Goal: Task Accomplishment & Management: Use online tool/utility

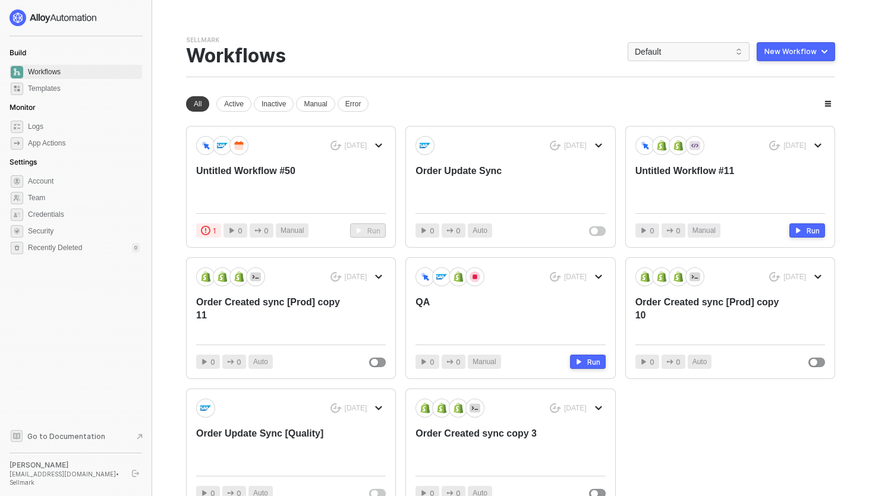
click at [454, 52] on div "Sellmark Team Settings → Workflows Default New Workflow" at bounding box center [510, 57] width 649 height 42
click at [705, 56] on span "Default" at bounding box center [688, 52] width 108 height 18
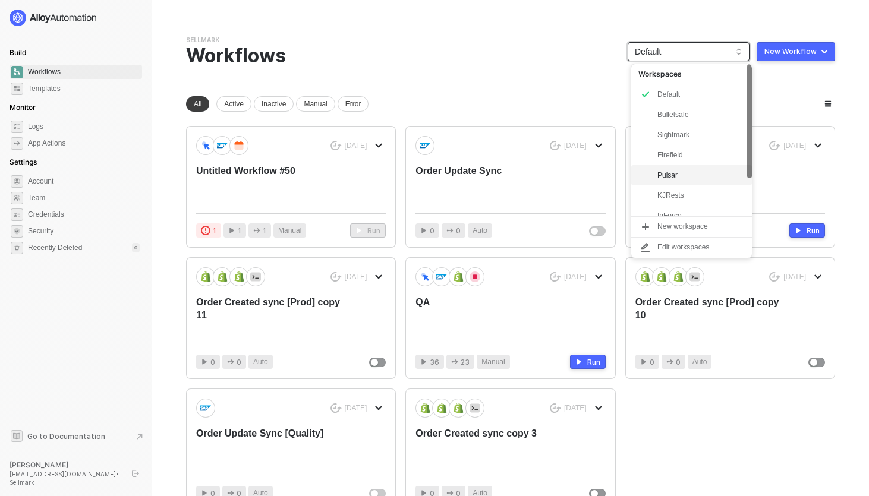
scroll to position [50, 0]
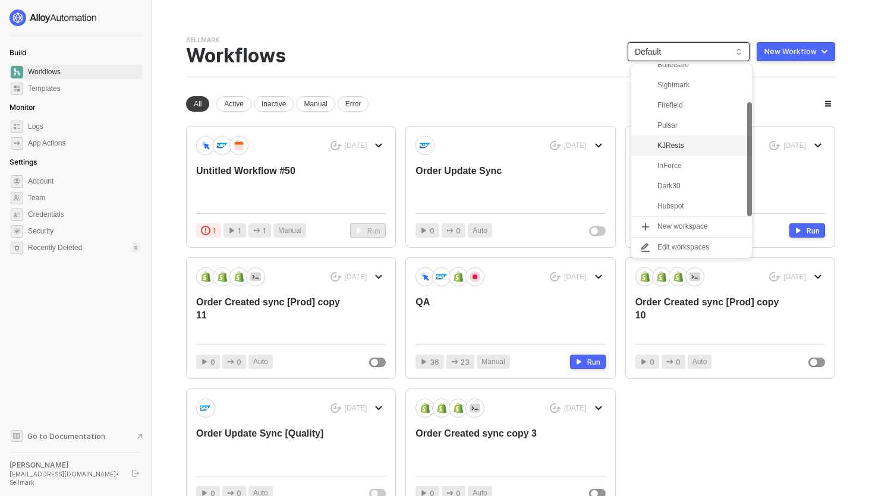
click at [672, 148] on div "KJRests" at bounding box center [700, 145] width 87 height 14
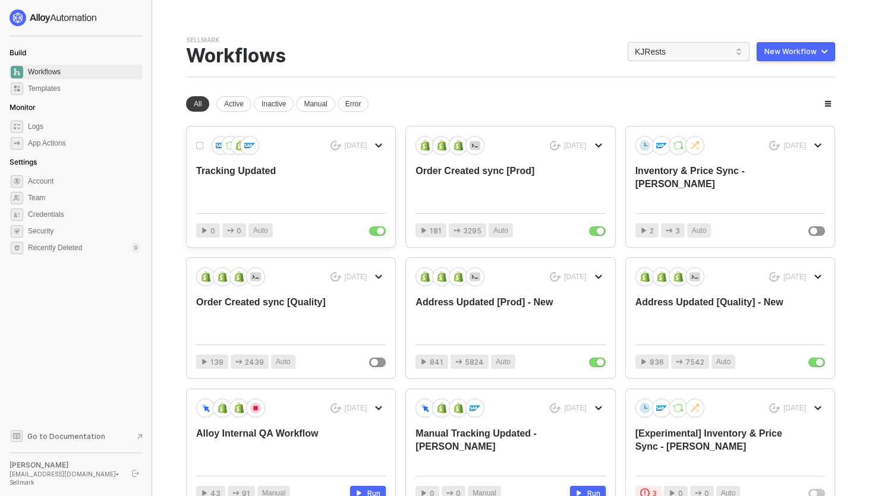
click at [229, 175] on div "Tracking Updated" at bounding box center [271, 184] width 151 height 39
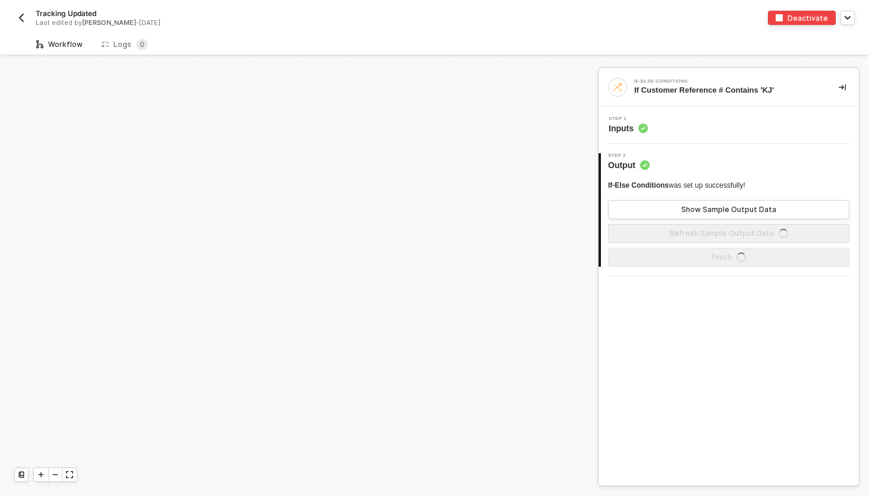
scroll to position [347, 0]
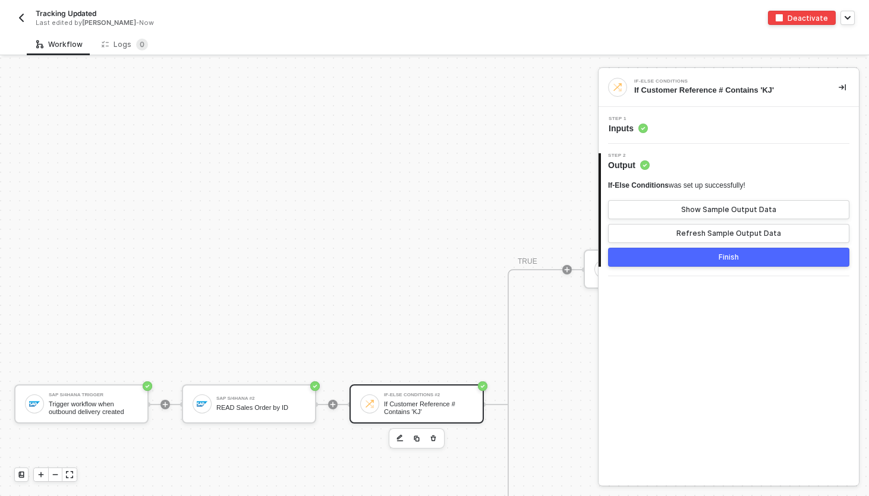
click at [117, 40] on div "Logs 0" at bounding box center [125, 45] width 46 height 12
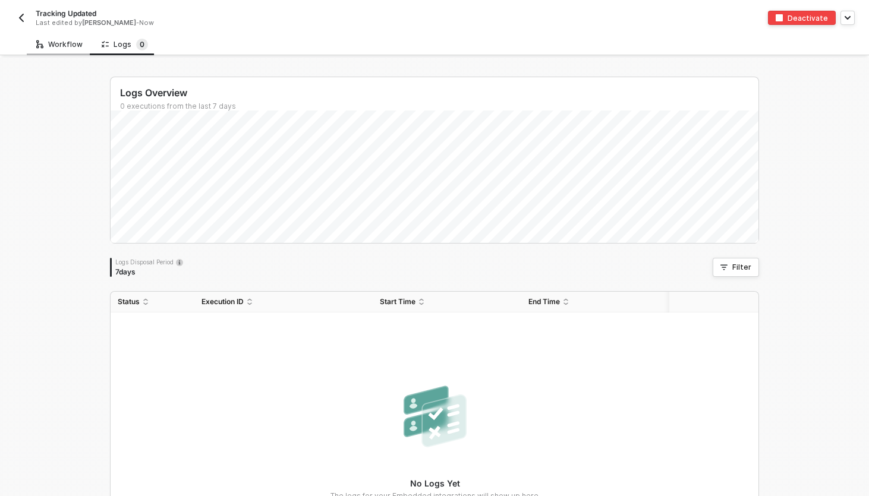
click at [66, 49] on div "Workflow" at bounding box center [59, 44] width 65 height 22
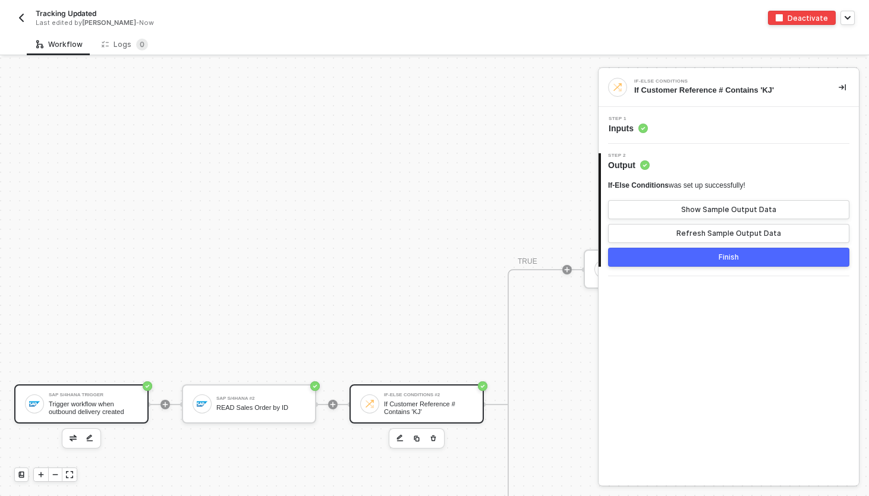
click at [122, 390] on div "SAP S/4HANA Trigger Trigger workflow when outbound delivery created" at bounding box center [81, 403] width 134 height 39
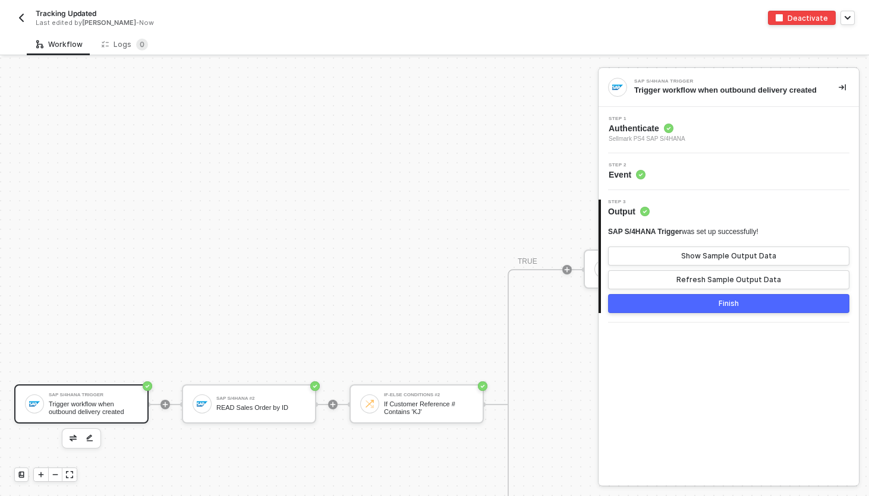
click at [425, 20] on div "Tracking Updated Last edited by Scott Cogswell - Now" at bounding box center [224, 17] width 420 height 19
click at [61, 409] on div "Trigger workflow when outbound delivery created" at bounding box center [93, 407] width 89 height 15
click at [667, 170] on div "Step 2 Event" at bounding box center [728, 171] width 260 height 37
click at [667, 179] on div "Step 2 Event" at bounding box center [729, 172] width 257 height 18
click at [737, 143] on div "Step 1 Authenticate Sellmark PS4 SAP S/4HANA" at bounding box center [729, 129] width 257 height 27
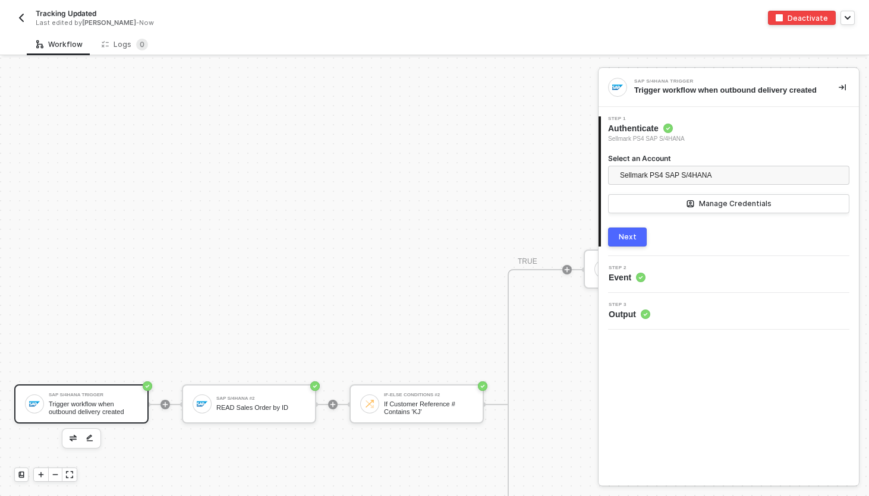
click at [623, 247] on button "Next" at bounding box center [627, 237] width 39 height 19
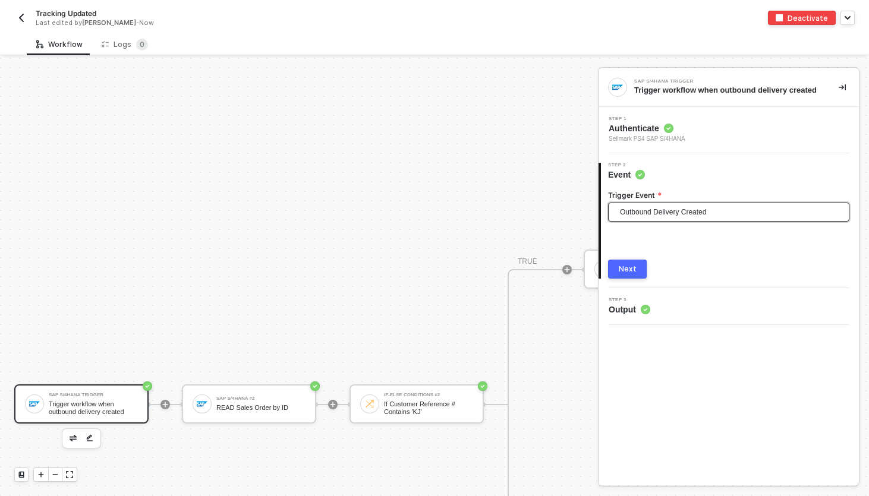
click at [690, 221] on span "Outbound Delivery Created" at bounding box center [731, 212] width 222 height 18
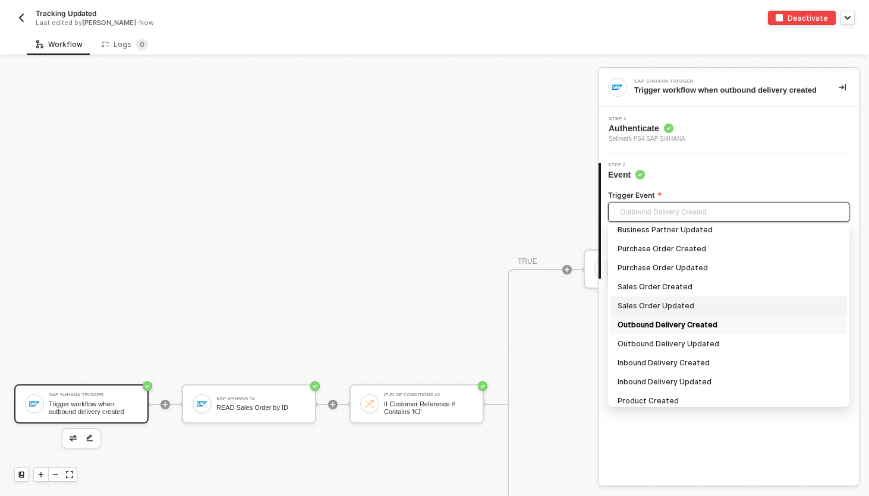
scroll to position [50, 0]
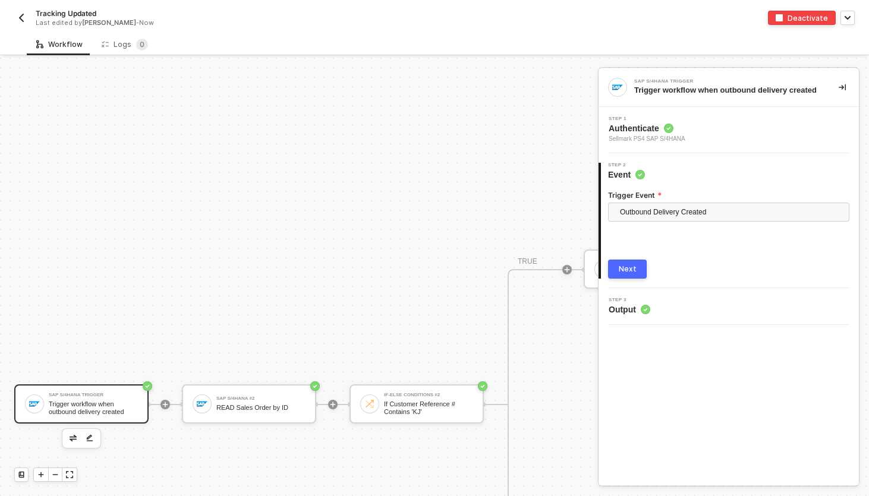
click at [755, 142] on div "Step 1 Authenticate Sellmark PS4 SAP S/4HANA" at bounding box center [729, 129] width 257 height 27
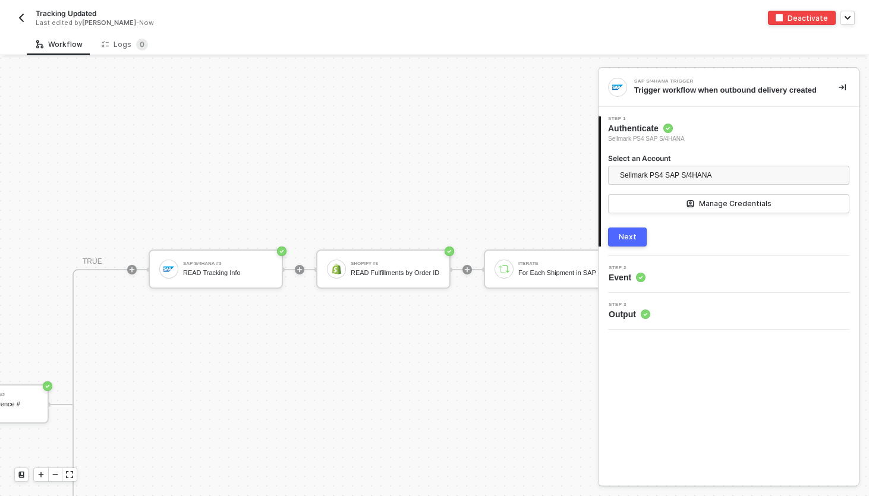
scroll to position [347, 442]
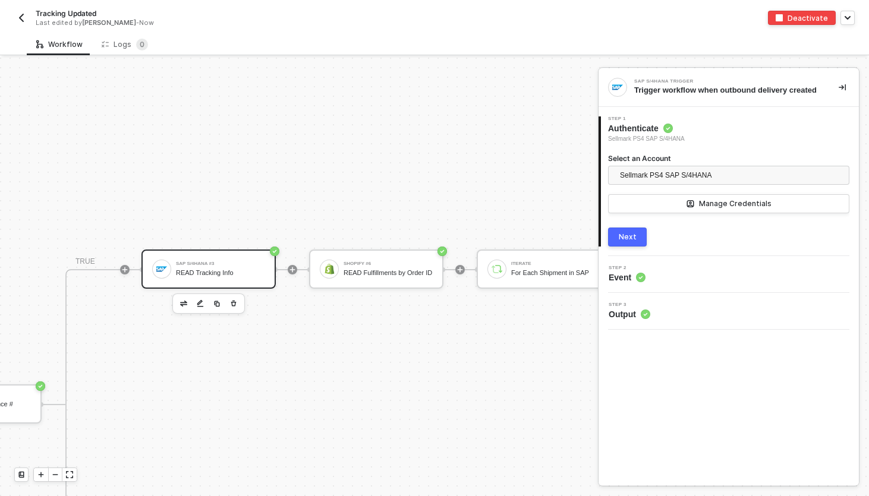
click at [226, 271] on div "READ Tracking Info" at bounding box center [220, 273] width 89 height 8
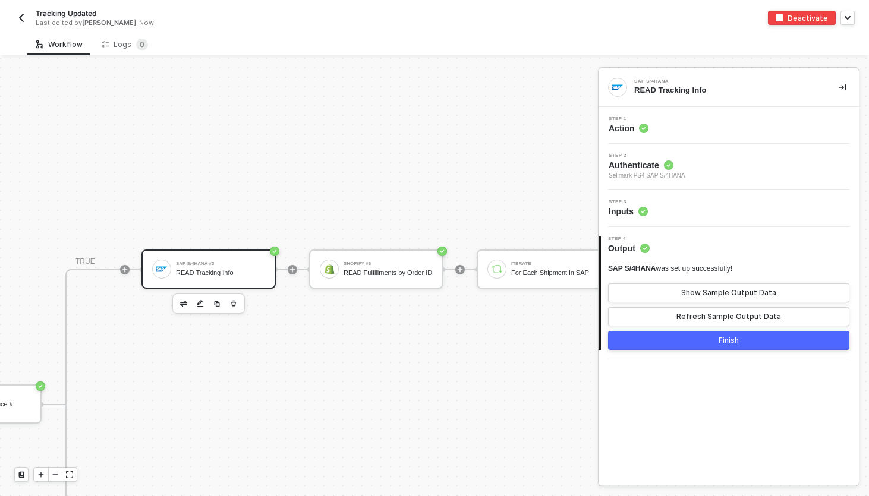
click at [719, 119] on div "Step 1 Action" at bounding box center [729, 125] width 257 height 18
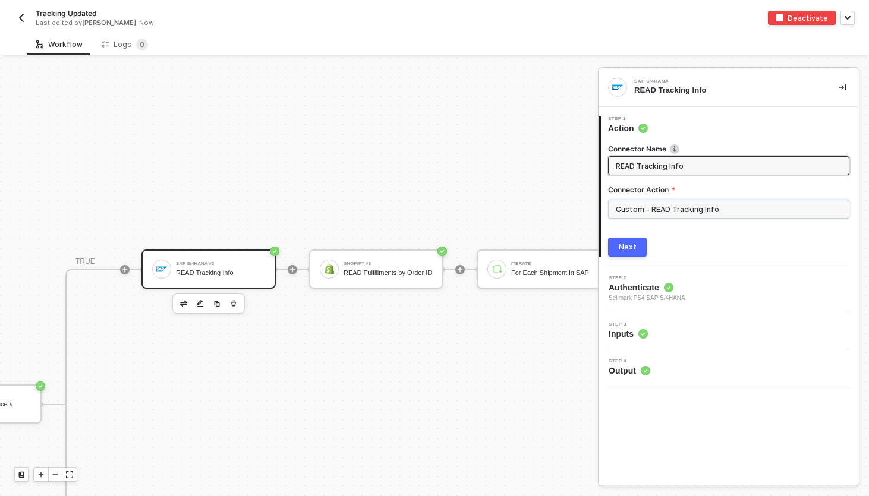
click at [689, 212] on input "Custom - READ Tracking Info" at bounding box center [728, 209] width 241 height 19
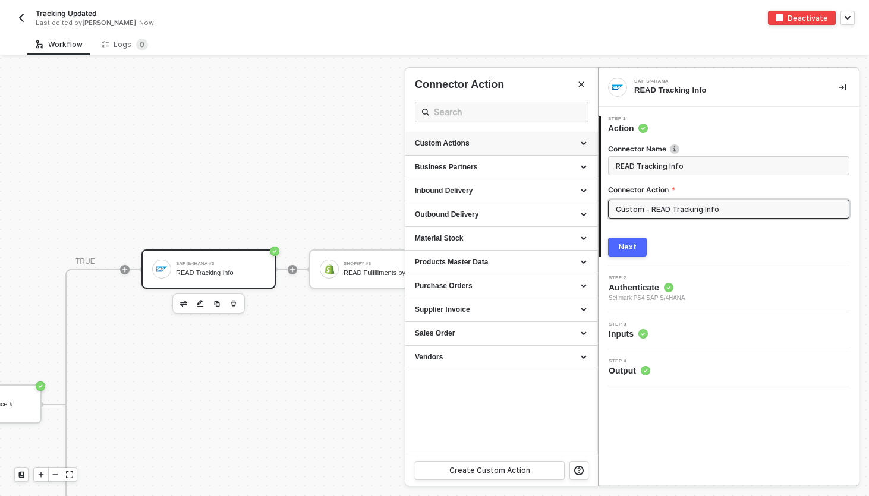
click at [583, 136] on div "Custom Actions" at bounding box center [501, 144] width 192 height 24
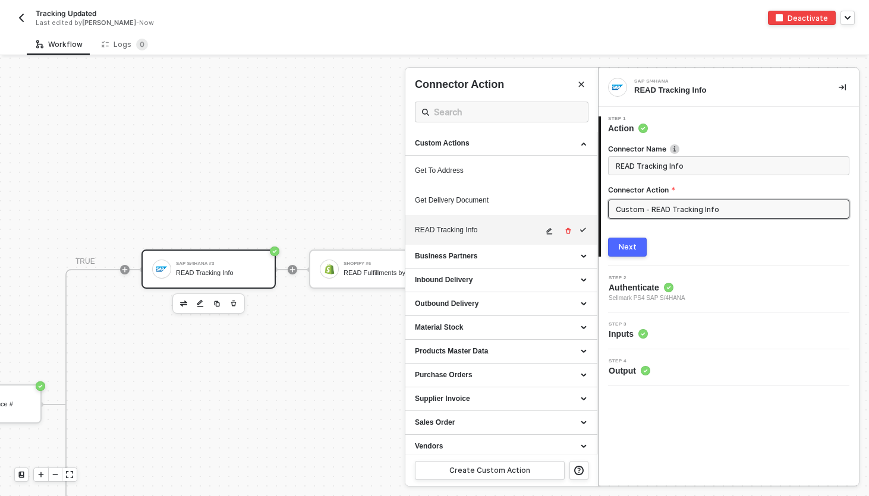
click at [545, 229] on icon "icon-edit" at bounding box center [548, 231] width 7 height 7
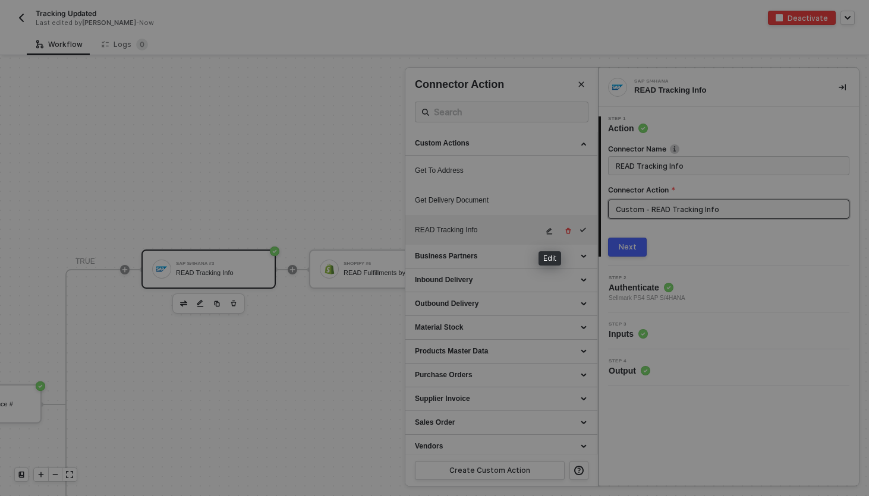
type textarea "HTTP/1.1 200 OK { "data": { "data": { "d": { "results": [ { "__metadata": { "id…"
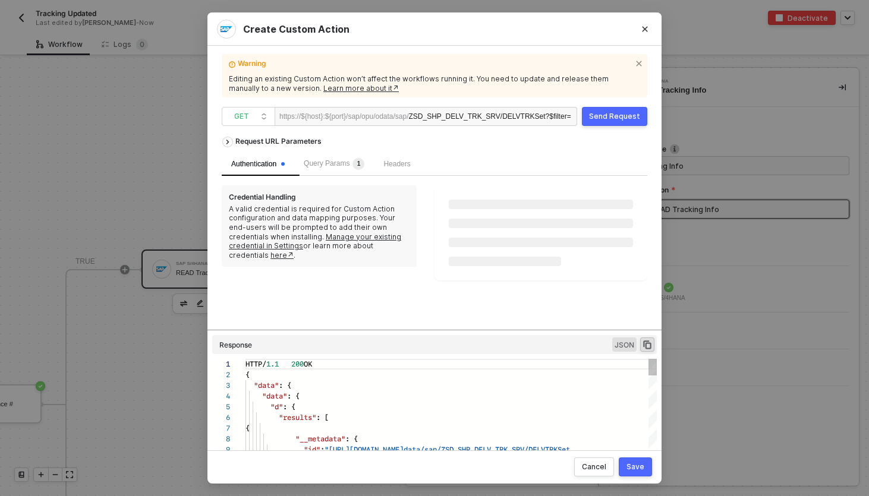
scroll to position [96, 0]
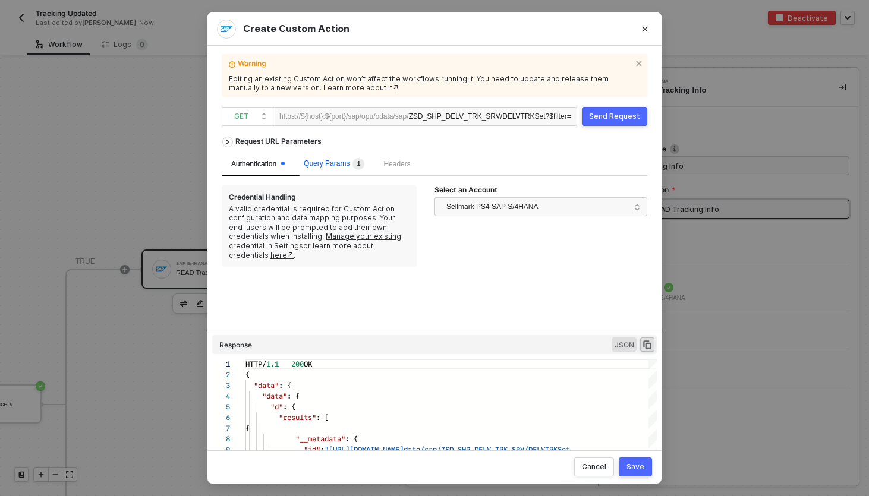
click at [355, 160] on span "1" at bounding box center [356, 164] width 15 height 12
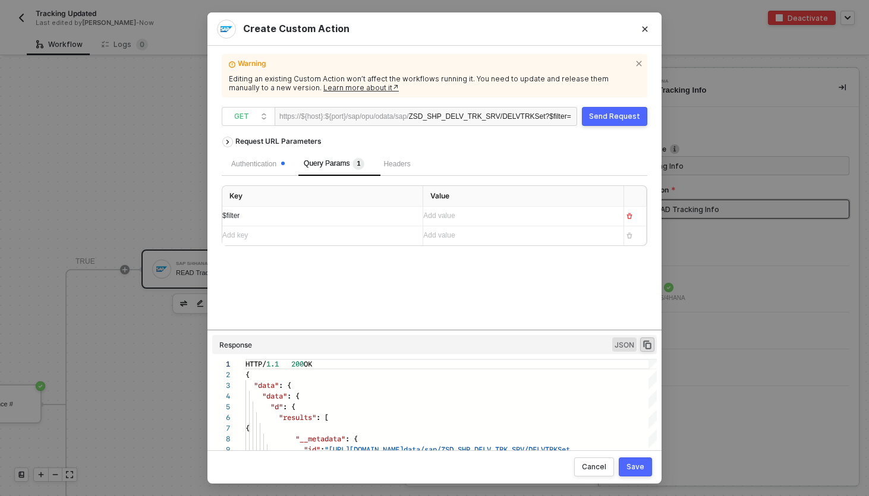
click at [500, 218] on div "Add value ﻿" at bounding box center [512, 215] width 179 height 11
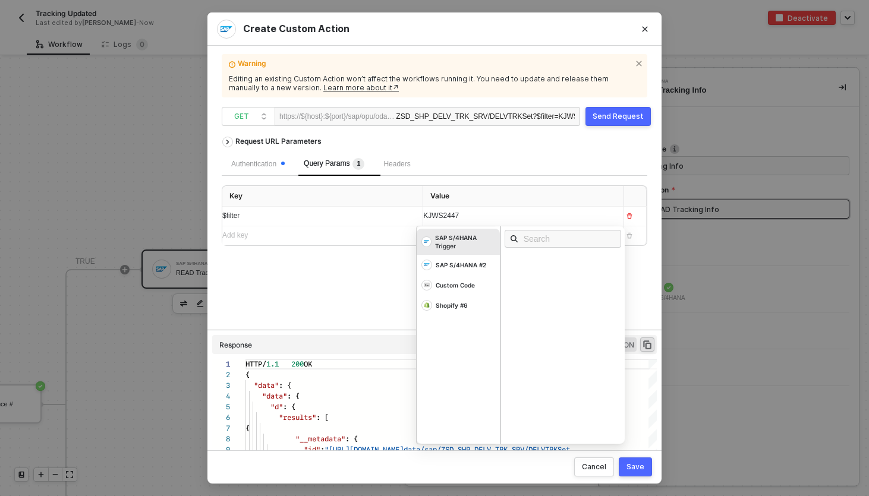
click at [627, 117] on div "Send Request" at bounding box center [617, 117] width 51 height 10
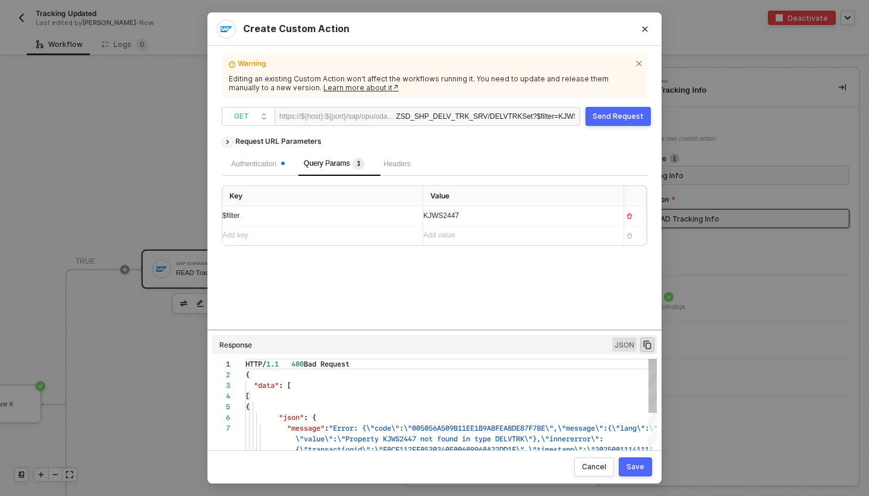
scroll to position [64, 0]
click at [272, 160] on div "Authentication" at bounding box center [257, 164] width 53 height 11
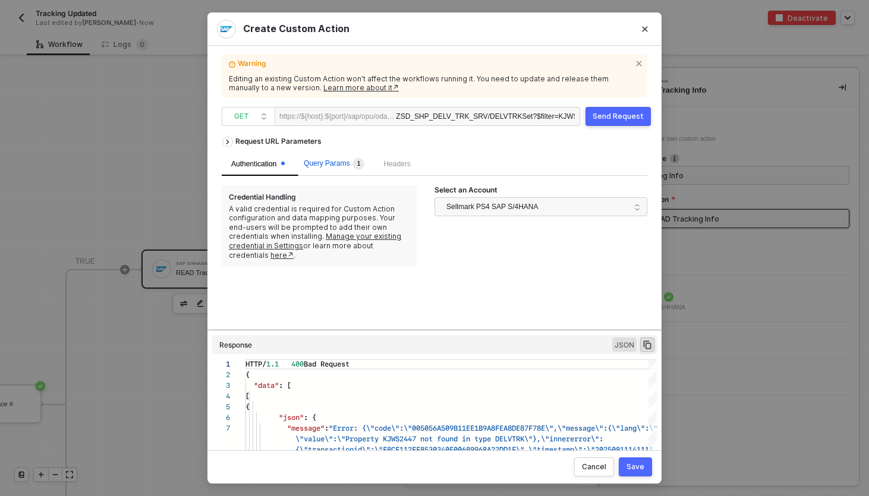
click at [340, 163] on span "Query Params 1" at bounding box center [334, 163] width 61 height 8
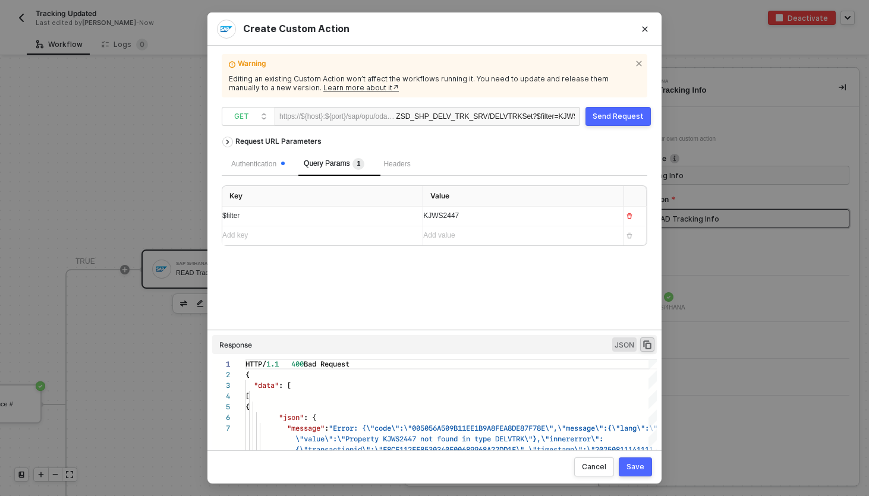
click at [527, 123] on div "ZSD_SHP_DELV_TRK_SRV/DELVTRKSet ?$filter=KJWS2447" at bounding box center [485, 117] width 179 height 19
click at [618, 110] on button "Send Request" at bounding box center [617, 116] width 65 height 19
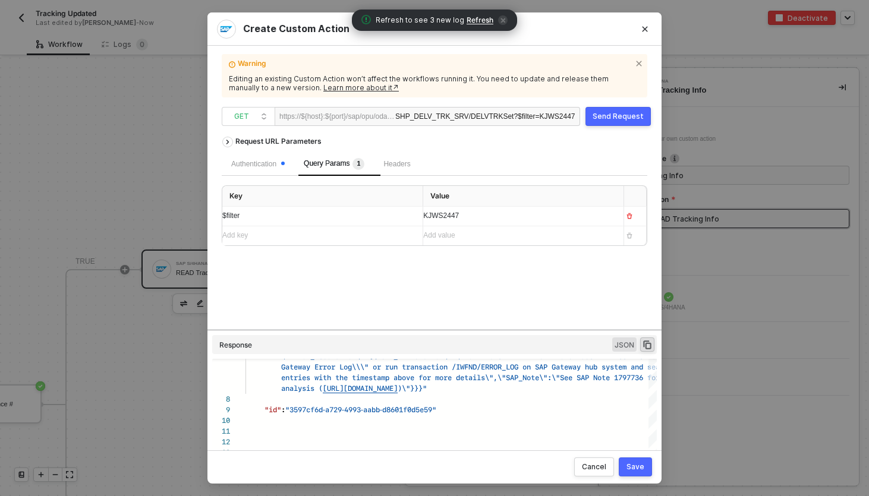
click at [485, 213] on div "KJWS2447" at bounding box center [518, 215] width 191 height 11
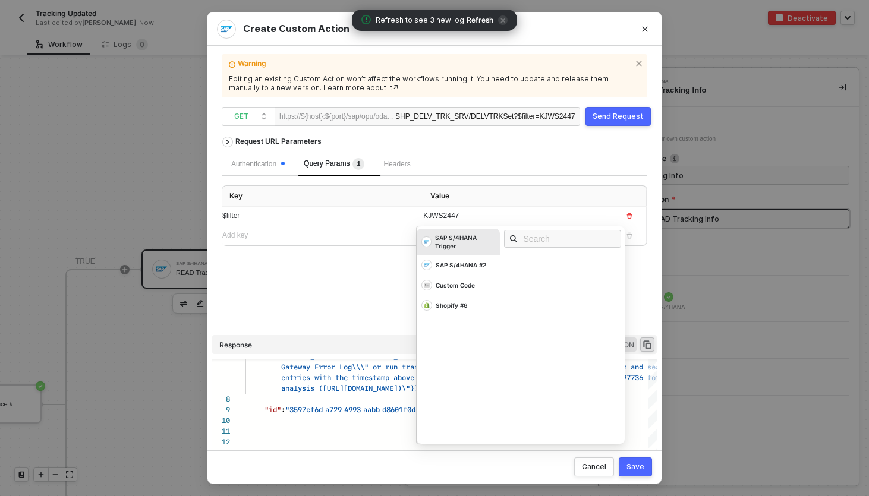
click at [485, 213] on div "KJWS2447" at bounding box center [512, 215] width 179 height 11
click at [620, 115] on div "Send Request" at bounding box center [617, 117] width 51 height 10
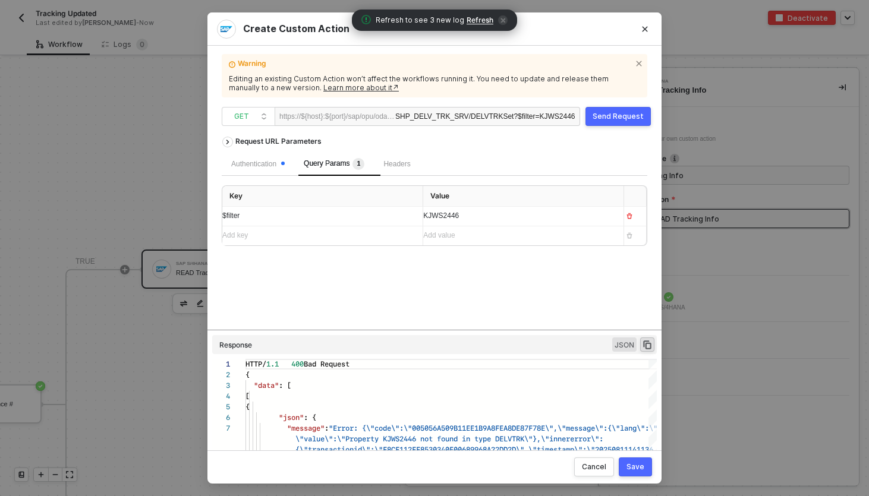
click at [460, 113] on div "ZSD_SHP_DELV_TRK_SRV/DELVTRKSet ?$filter=KJWS2446" at bounding box center [485, 117] width 179 height 19
click at [443, 112] on div "ZSD_SHP_DELV_TRK_SRV/DELVTRKSet ?$filter=KJWS2446" at bounding box center [485, 117] width 179 height 19
click at [255, 162] on div "Authentication" at bounding box center [257, 164] width 53 height 11
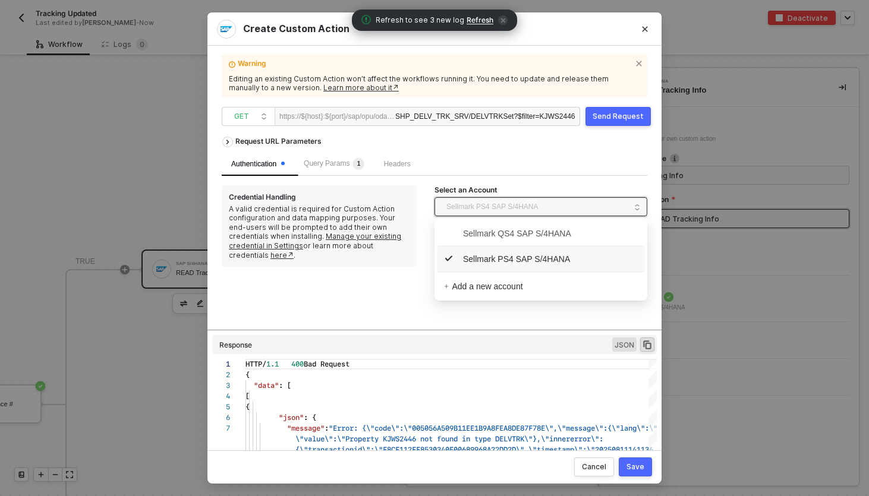
click at [538, 212] on span "Sellmark PS4 SAP S/4HANA" at bounding box center [492, 207] width 92 height 18
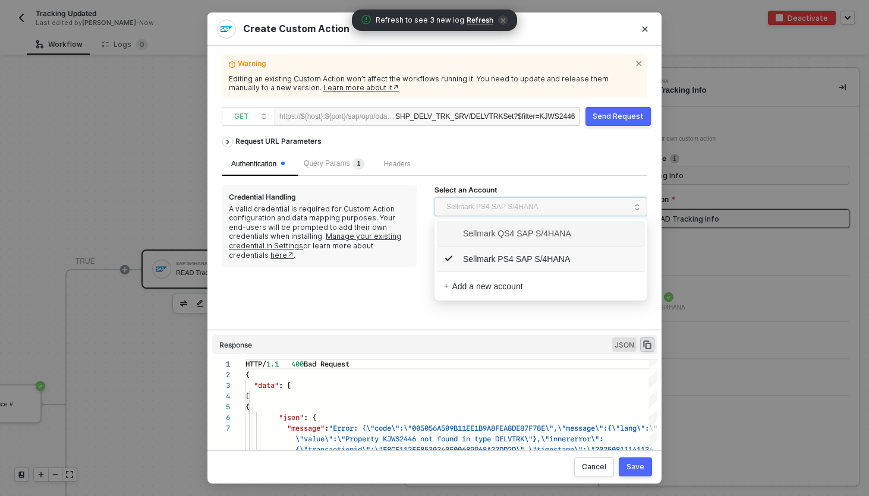
click at [527, 238] on span "Sellmark QS4 SAP S/4HANA" at bounding box center [507, 233] width 127 height 13
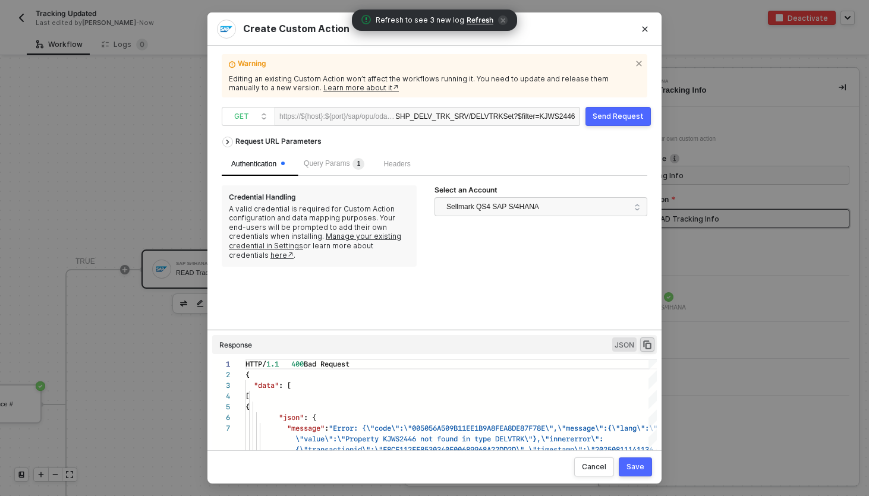
click at [611, 115] on div "Send Request" at bounding box center [617, 117] width 51 height 10
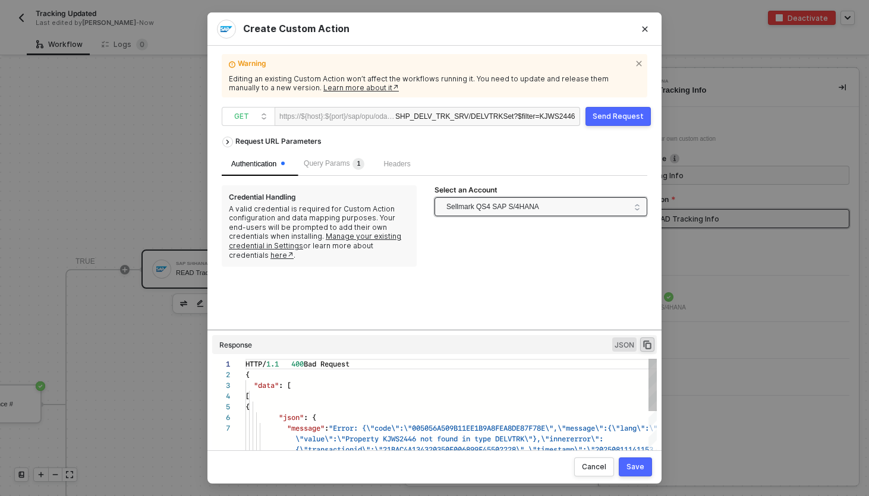
click at [558, 201] on span "Sellmark QS4 SAP S/4HANA" at bounding box center [537, 206] width 183 height 19
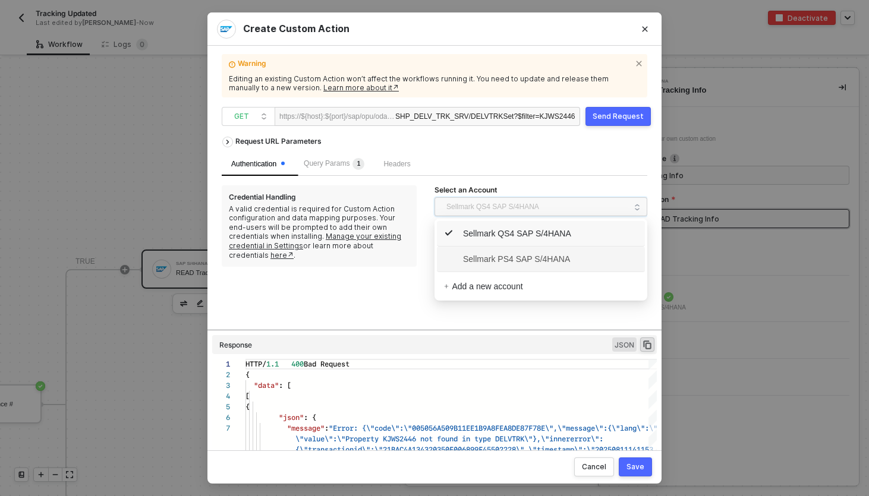
click at [528, 257] on span "Sellmark PS4 SAP S/4HANA" at bounding box center [507, 258] width 126 height 13
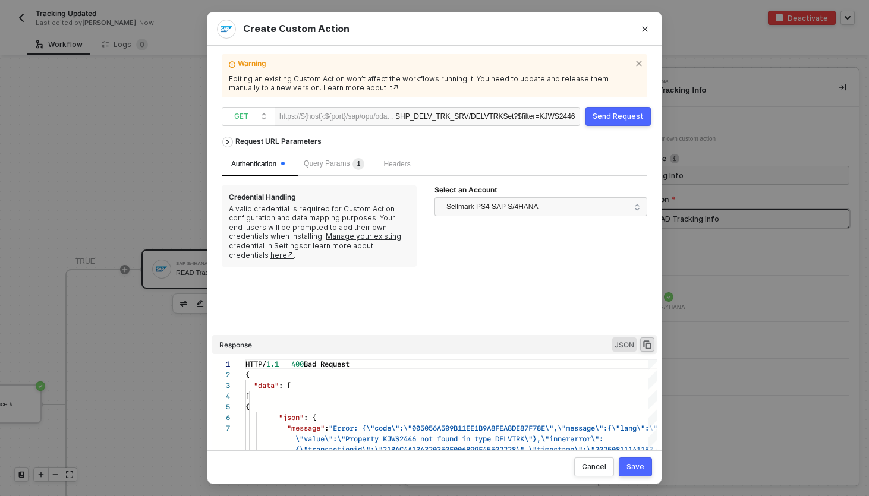
click at [609, 121] on button "Send Request" at bounding box center [617, 116] width 65 height 19
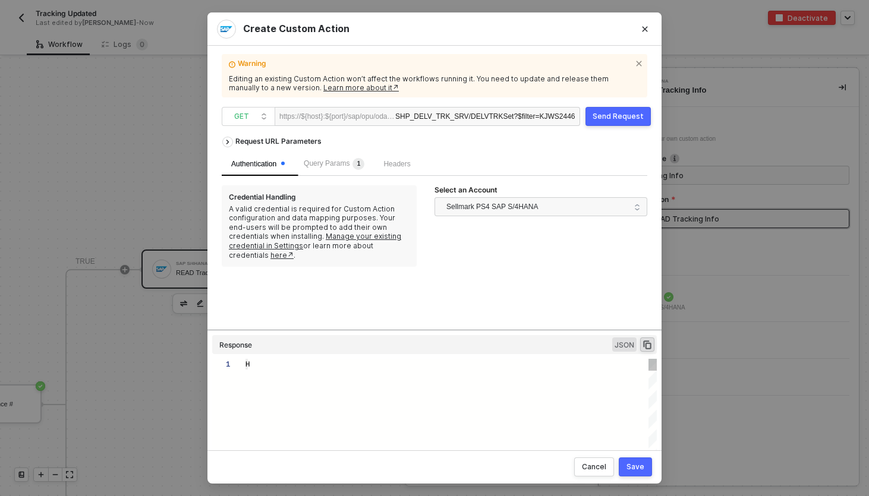
type textarea "HTTP/1.1 400 Bad Request { "data": [ [ { "json": { "message": "Error: {\"code\"…"
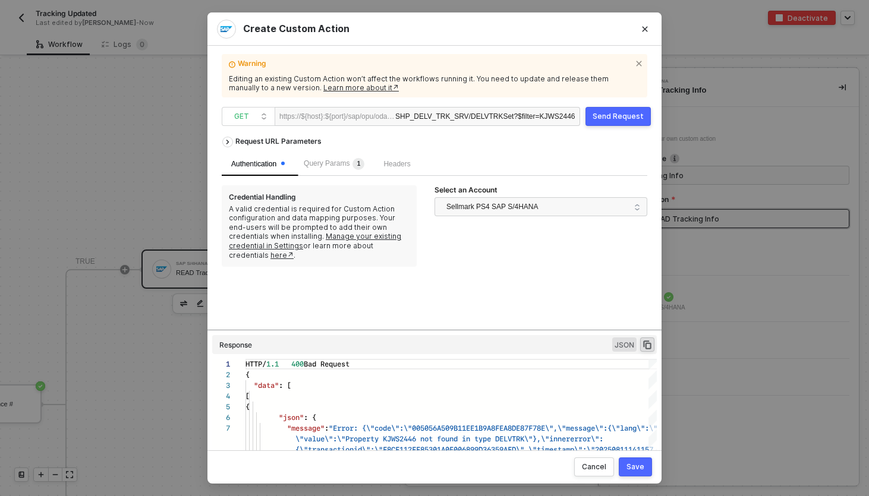
click at [548, 112] on span "?$filter=KJWS2446" at bounding box center [543, 116] width 61 height 8
paste div
click at [346, 163] on span "Query Params 1" at bounding box center [334, 163] width 61 height 8
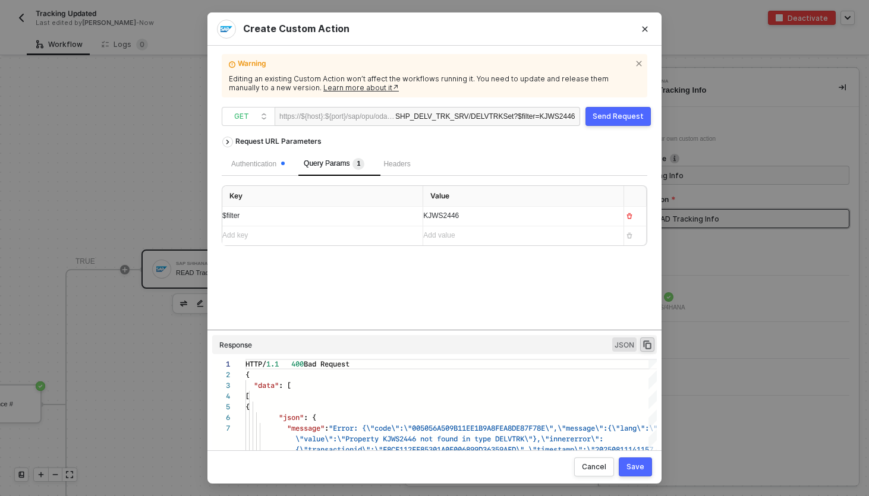
click at [504, 217] on div "KJWS2446" at bounding box center [518, 215] width 191 height 11
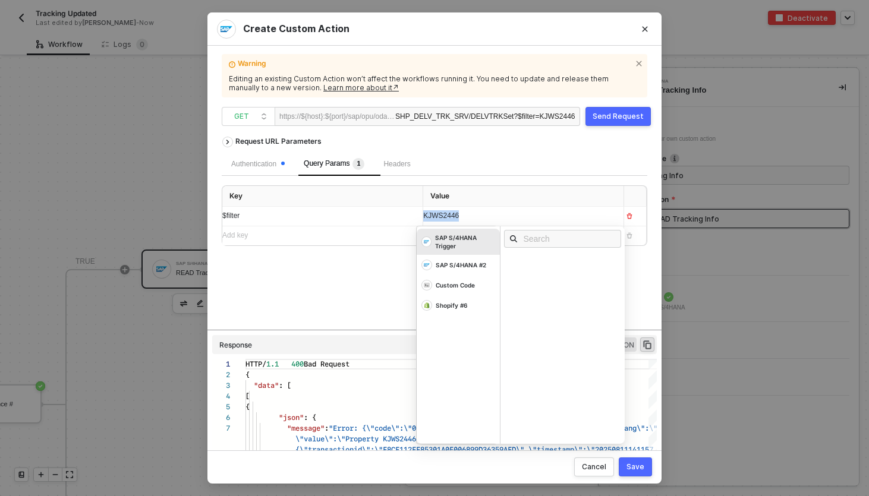
click at [504, 217] on div "KJWS2446" at bounding box center [512, 215] width 179 height 11
click at [610, 121] on div "Send Request" at bounding box center [617, 117] width 51 height 10
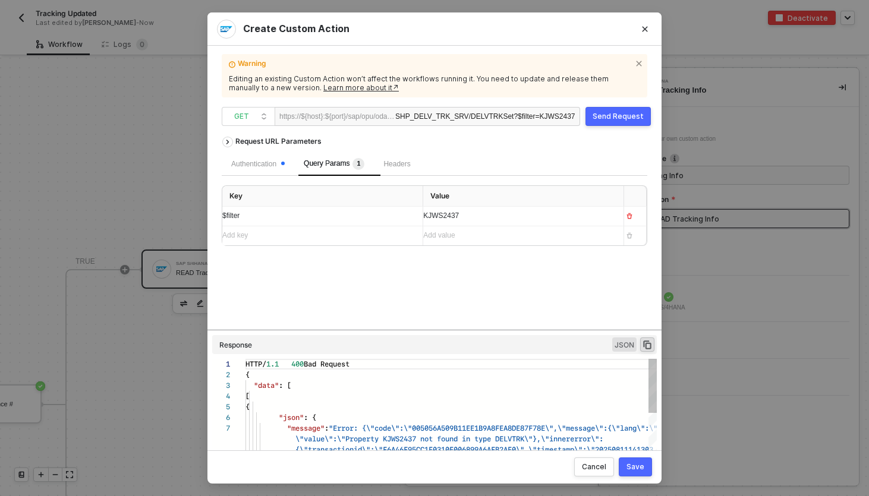
scroll to position [64, 0]
click at [425, 219] on span "KJWS2437" at bounding box center [441, 215] width 36 height 8
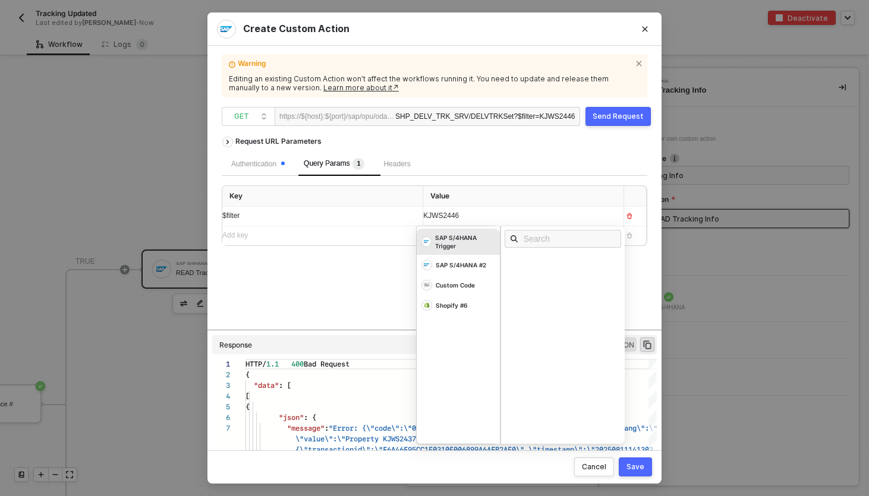
click at [425, 215] on span "KJWS2446" at bounding box center [441, 215] width 36 height 8
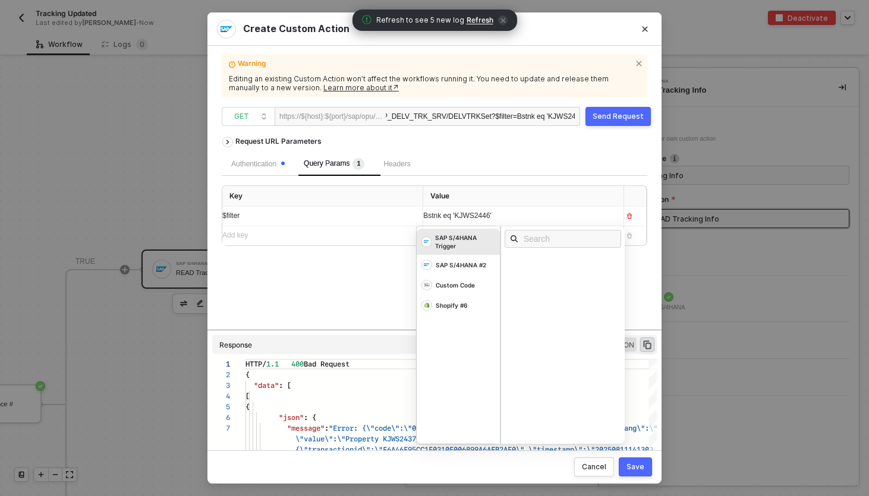
click at [629, 115] on div "Send Request" at bounding box center [617, 117] width 51 height 10
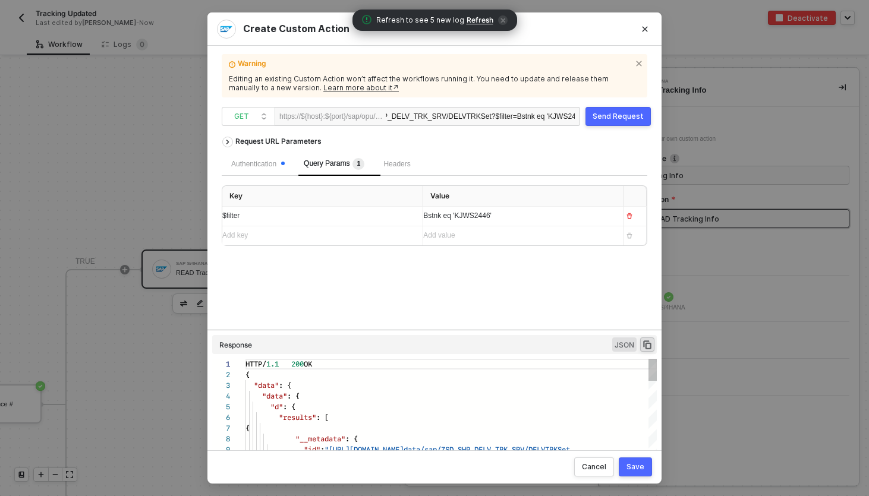
scroll to position [96, 0]
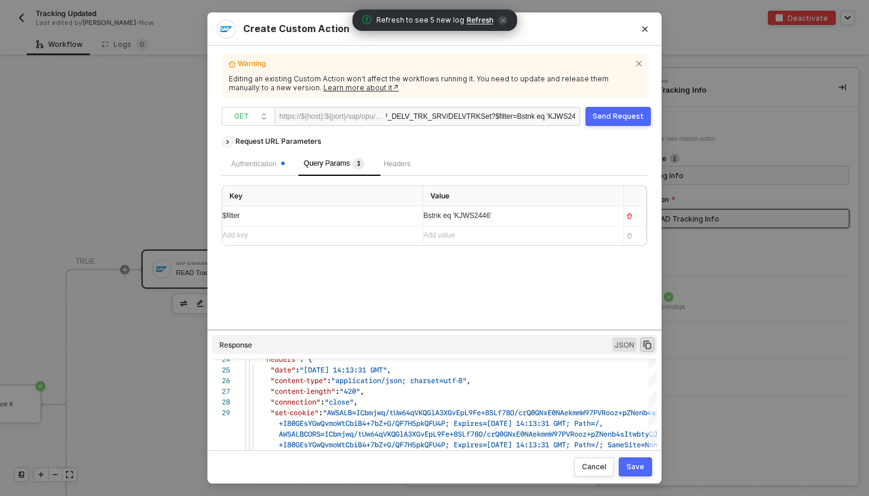
click at [478, 216] on span "Bstnk eq 'KJWS2446'" at bounding box center [457, 215] width 68 height 8
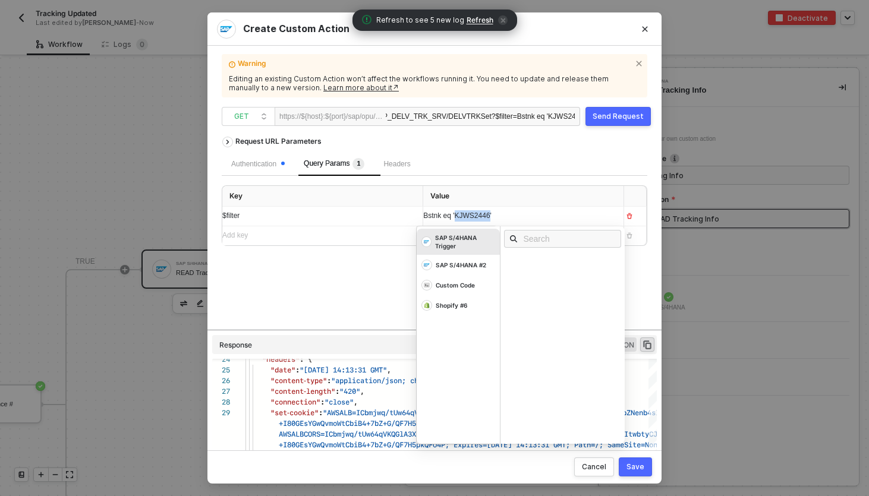
click at [478, 216] on span "Bstnk eq 'KJWS2446'" at bounding box center [457, 215] width 68 height 8
click at [612, 118] on div "Send Request" at bounding box center [617, 117] width 51 height 10
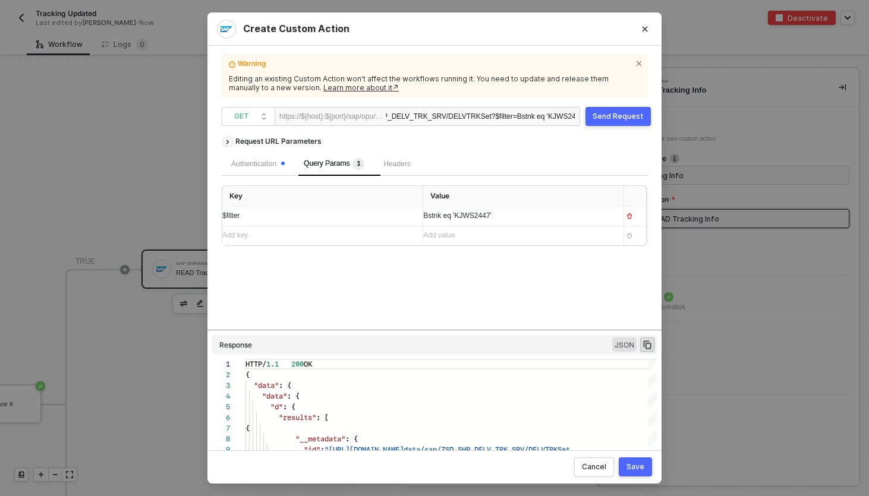
click at [494, 111] on div "ZSD_SHP_DELV_TRK_SRV/DELVTRKSet ?$filter=Bstnk eq 'KJWS2447'" at bounding box center [480, 117] width 189 height 19
click at [461, 115] on div "ZSD_SHP_DELV_TRK_SRV/DELVTRKSet ?$filter=Bstnk eq 'KJWS2447'" at bounding box center [480, 117] width 189 height 19
copy div "ZSD_SHP_DELV_TRK_SRV/DELVTRKSet ?$filter=Bstnk eq 'KJWS2447'"
